Goal: Information Seeking & Learning: Learn about a topic

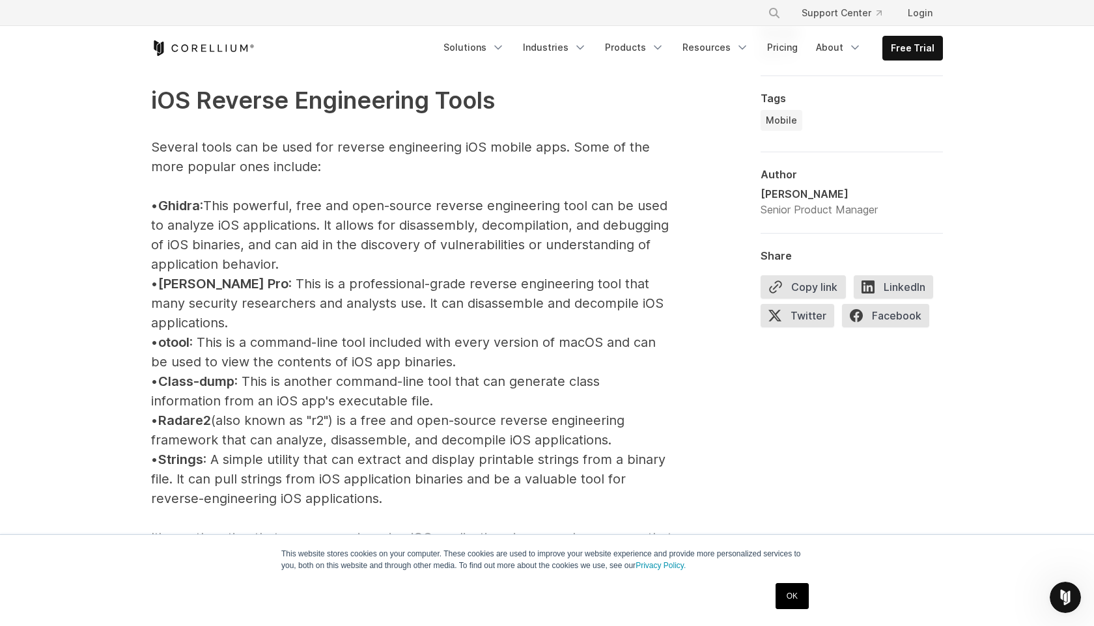
scroll to position [1446, 0]
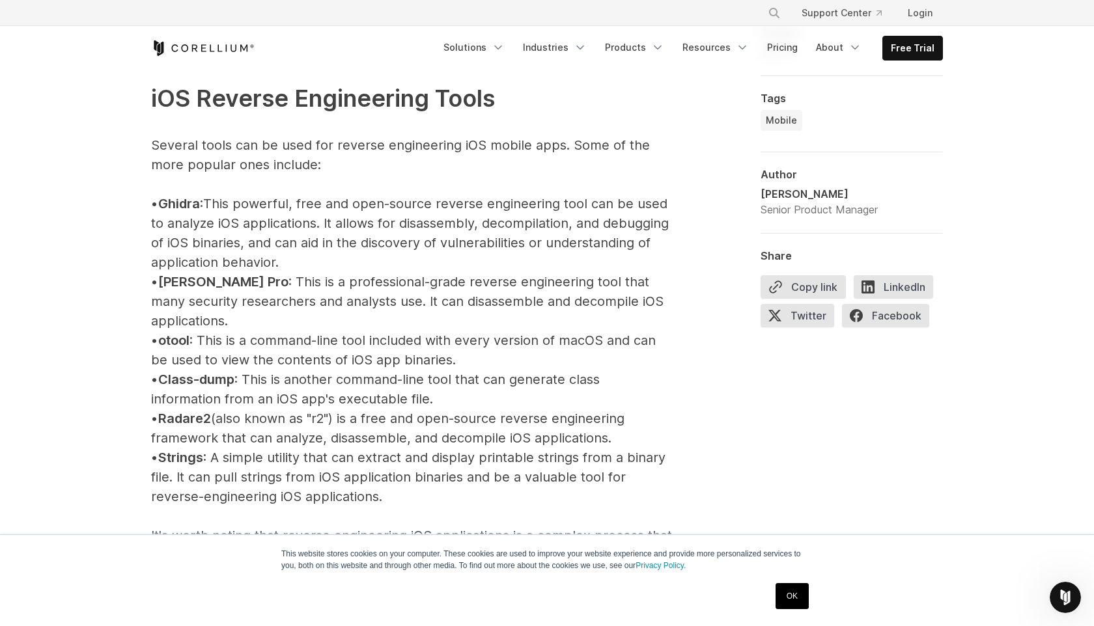
click at [199, 204] on span "Ghidra" at bounding box center [179, 204] width 42 height 16
copy span "Ghidra"
drag, startPoint x: 171, startPoint y: 283, endPoint x: 217, endPoint y: 284, distance: 45.6
click at [217, 284] on p "iOS Reverse Engineering Tools Several tools can be used for reverse engineering…" at bounding box center [411, 487] width 521 height 890
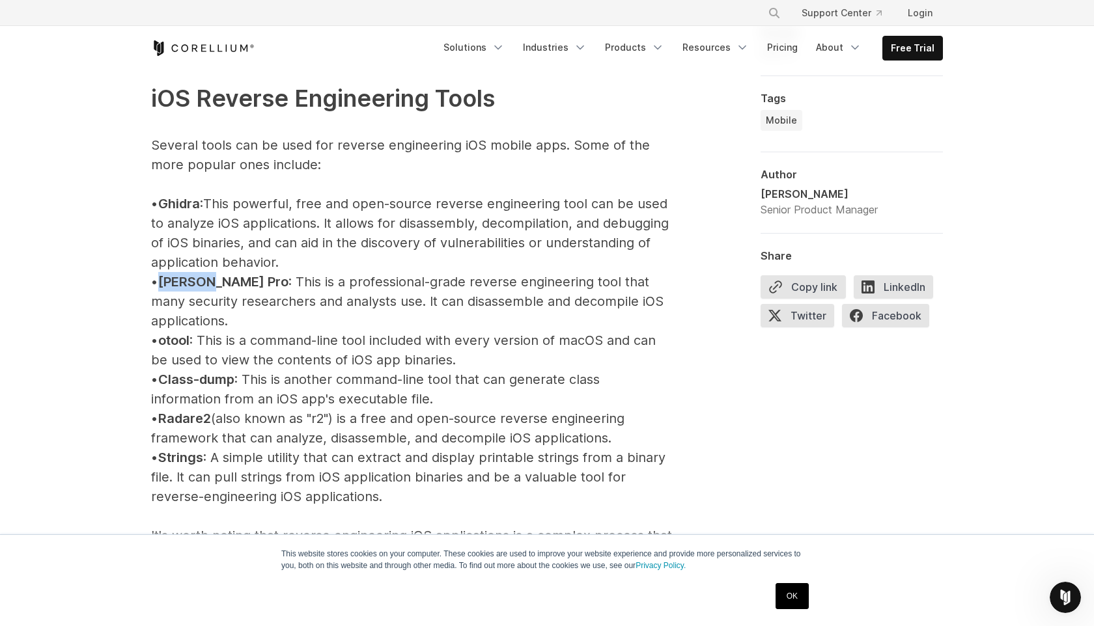
copy span "[PERSON_NAME] Pro"
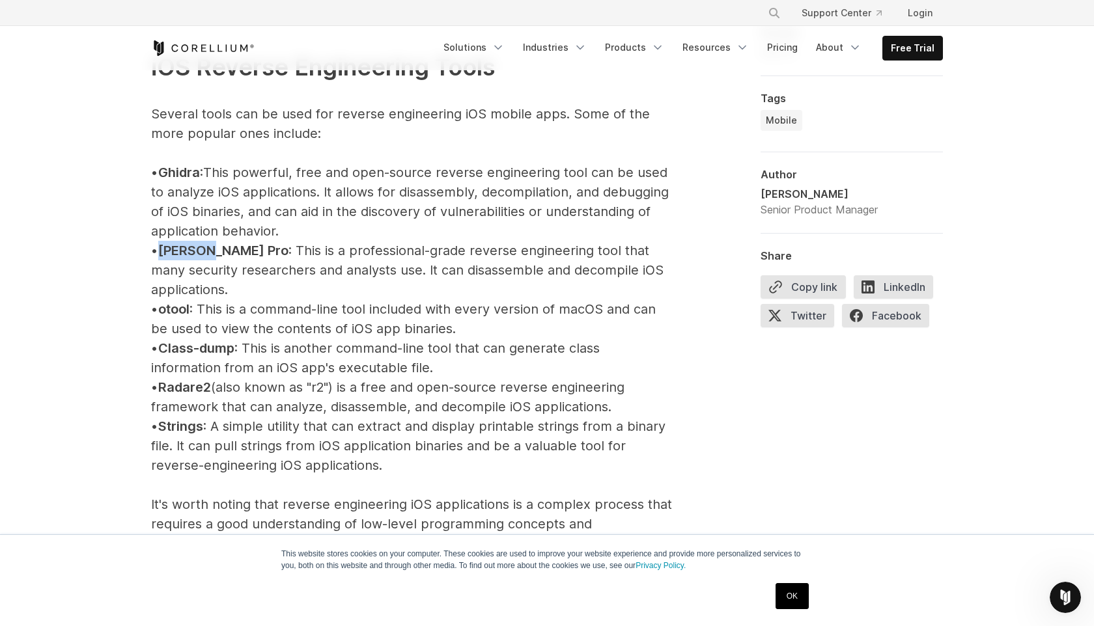
scroll to position [1478, 0]
drag, startPoint x: 176, startPoint y: 292, endPoint x: 205, endPoint y: 292, distance: 29.3
click at [205, 292] on p "iOS Reverse Engineering Tools Several tools can be used for reverse engineering…" at bounding box center [411, 455] width 521 height 890
copy span "otool"
drag, startPoint x: 227, startPoint y: 366, endPoint x: 172, endPoint y: 368, distance: 54.7
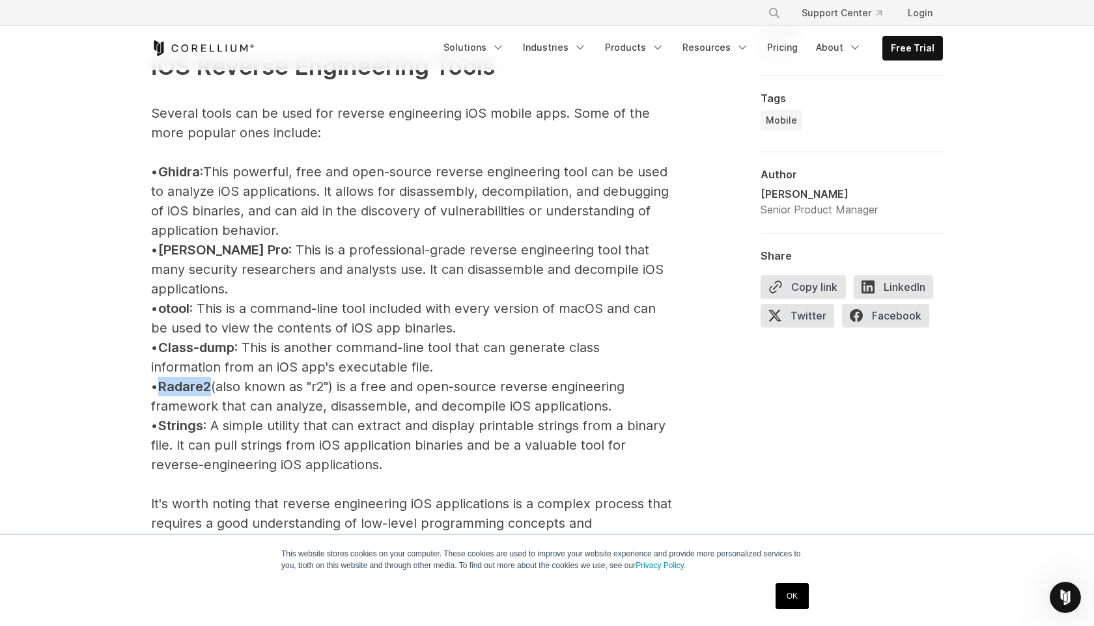
click at [172, 368] on p "iOS Reverse Engineering Tools Several tools can be used for reverse engineering…" at bounding box center [411, 455] width 521 height 890
copy span "Radare2"
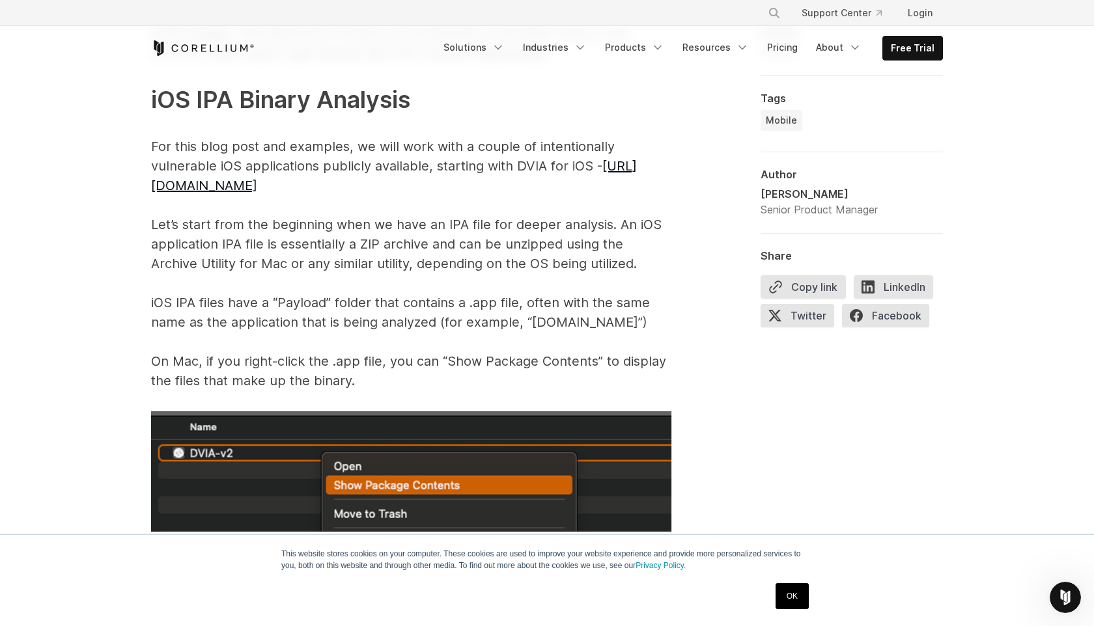
scroll to position [1972, 0]
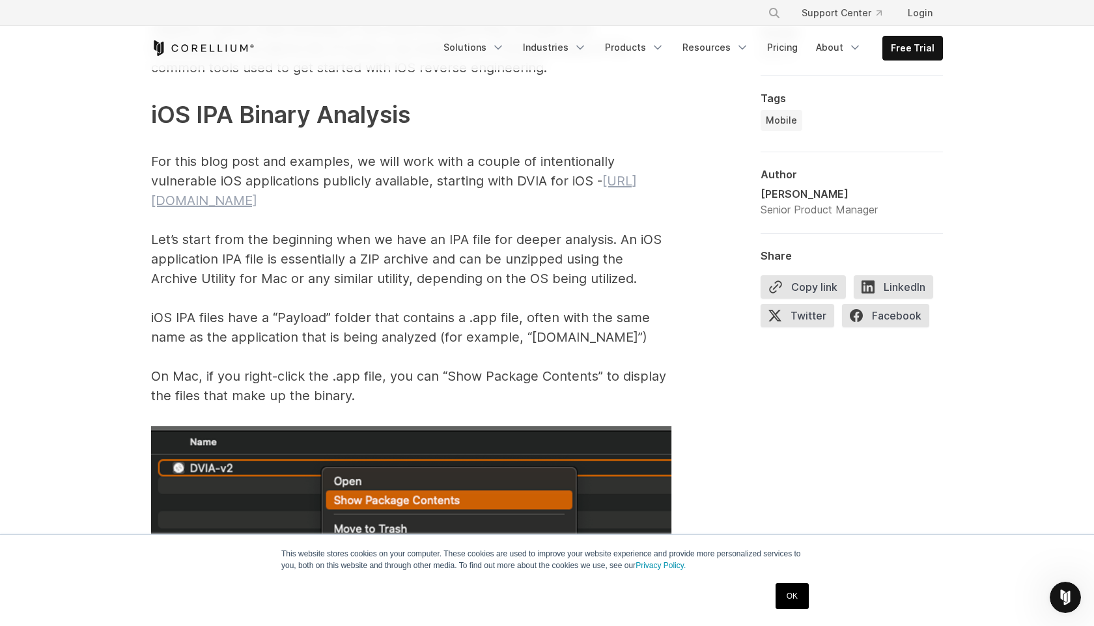
click at [327, 183] on link "[URL][DOMAIN_NAME]" at bounding box center [394, 190] width 486 height 35
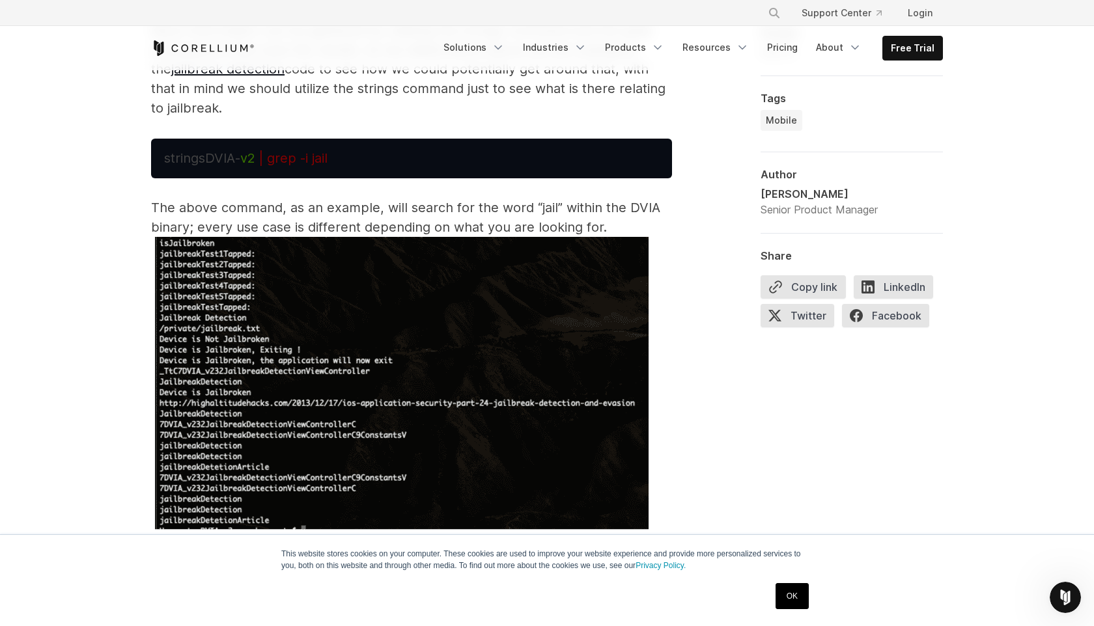
scroll to position [5643, 0]
